Goal: Transaction & Acquisition: Purchase product/service

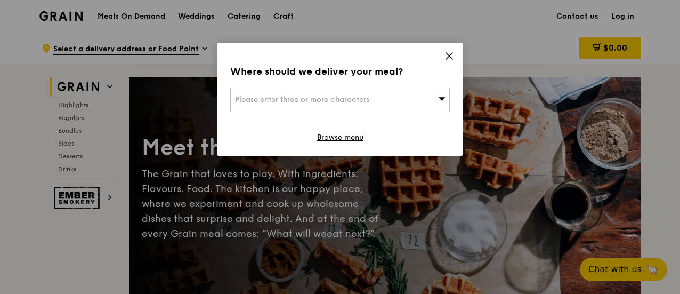
click at [452, 56] on icon at bounding box center [450, 56] width 10 height 10
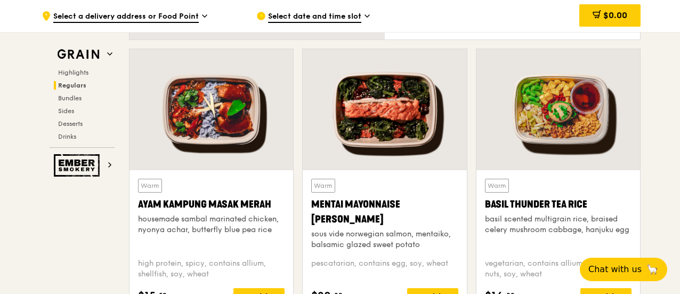
scroll to position [960, 0]
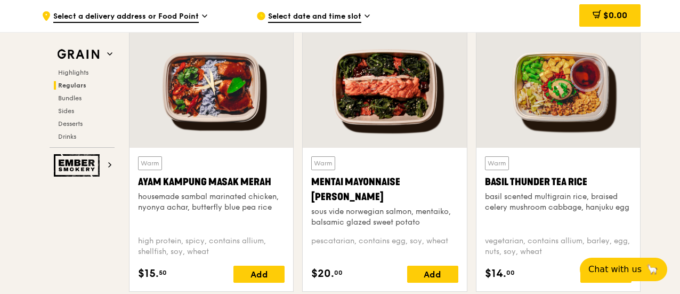
click at [331, 180] on div "Mentai Mayonnaise [PERSON_NAME]" at bounding box center [384, 189] width 147 height 30
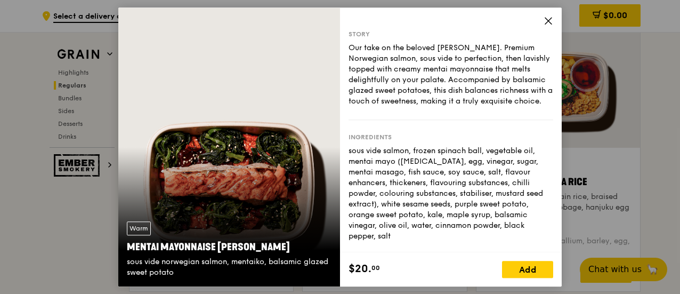
drag, startPoint x: 129, startPoint y: 247, endPoint x: 288, endPoint y: 250, distance: 158.9
click at [288, 250] on div "Mentai Mayonnaise [PERSON_NAME]" at bounding box center [229, 246] width 205 height 15
copy div "Mentai Mayonnaise [PERSON_NAME]"
click at [547, 20] on icon at bounding box center [549, 21] width 10 height 10
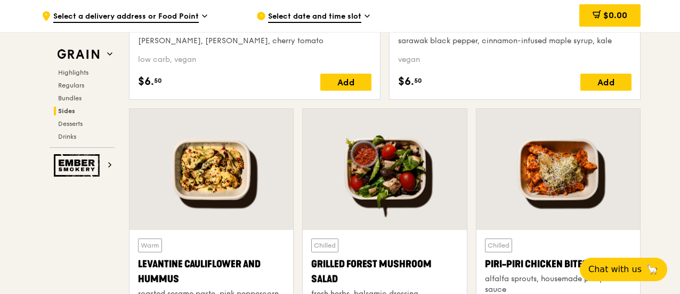
scroll to position [2666, 0]
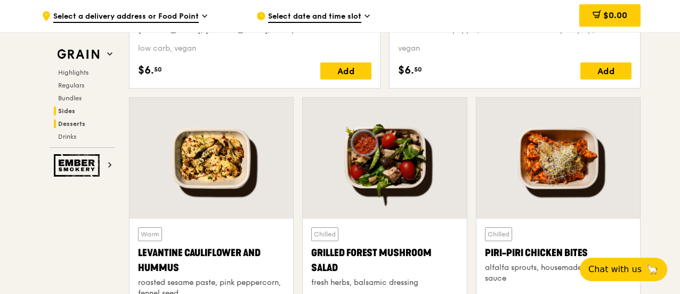
click at [70, 123] on span "Desserts" at bounding box center [71, 123] width 27 height 7
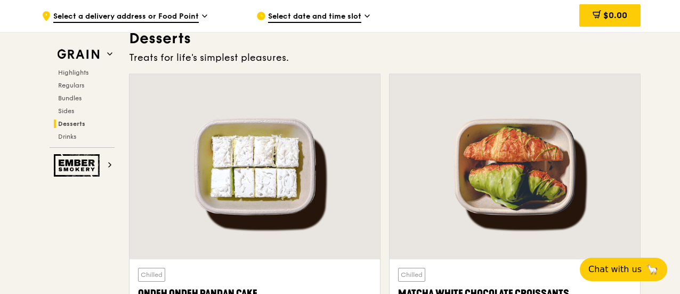
scroll to position [3034, 0]
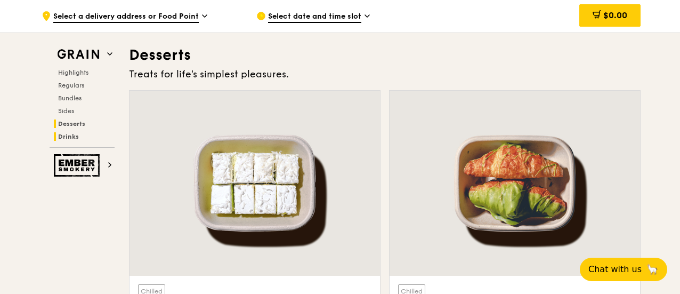
click at [68, 139] on span "Drinks" at bounding box center [68, 136] width 21 height 7
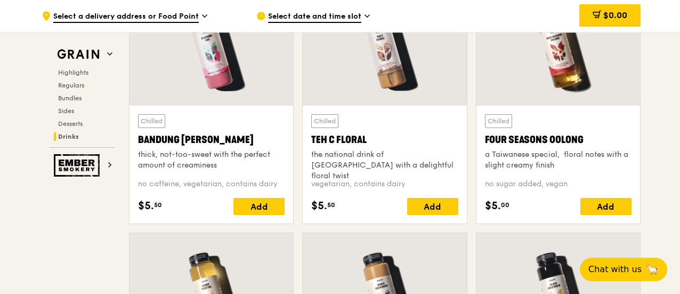
scroll to position [3948, 0]
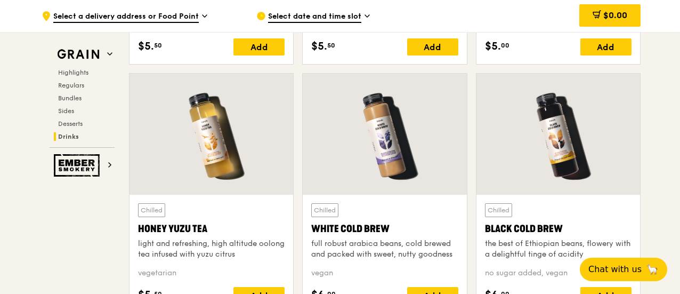
drag, startPoint x: 138, startPoint y: 225, endPoint x: 213, endPoint y: 223, distance: 75.2
click at [213, 223] on div "Honey Yuzu Tea" at bounding box center [211, 228] width 147 height 15
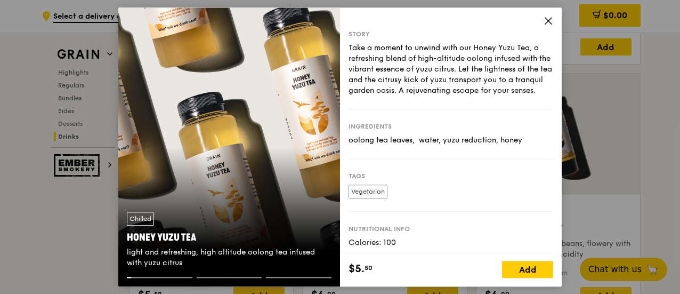
drag, startPoint x: 126, startPoint y: 234, endPoint x: 195, endPoint y: 237, distance: 69.4
click at [195, 237] on div "Chilled Honey Yuzu Tea light and refreshing, high altitude oolong tea infused w…" at bounding box center [229, 240] width 222 height 74
copy div "Honey Yuzu Tea"
